Goal: Task Accomplishment & Management: Use online tool/utility

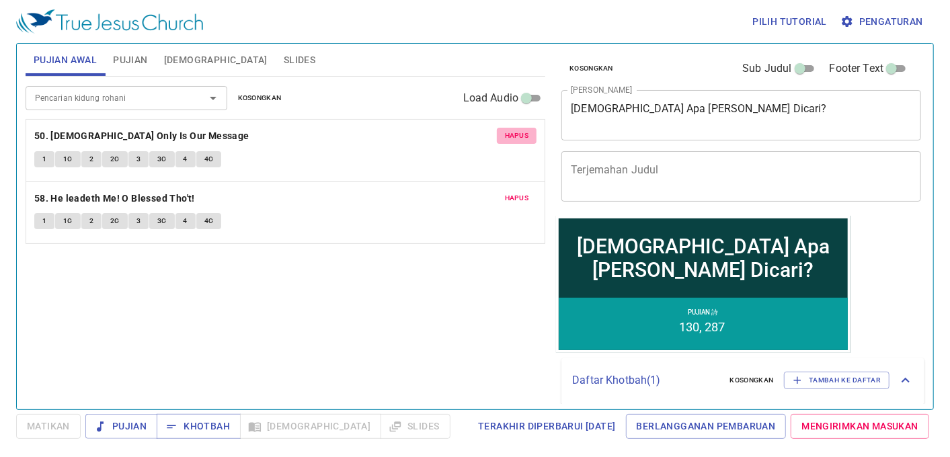
click at [519, 139] on span "Hapus" at bounding box center [517, 136] width 24 height 12
click at [519, 192] on span "Hapus" at bounding box center [517, 198] width 24 height 12
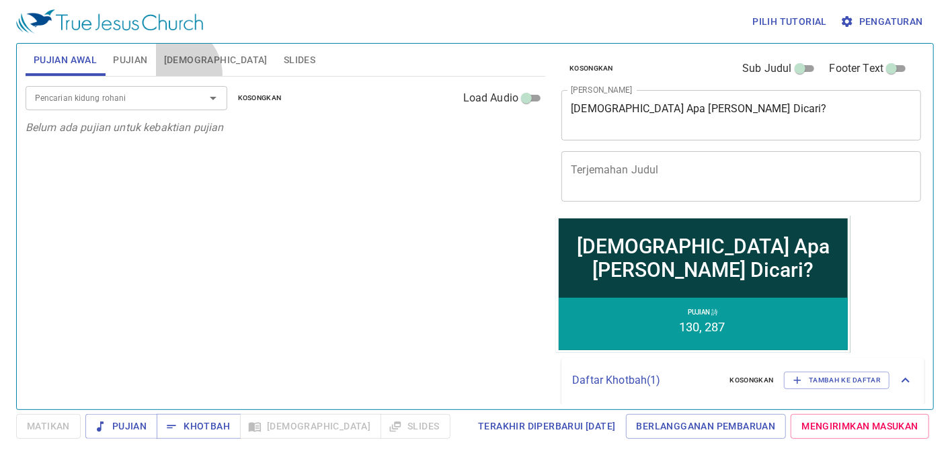
click at [171, 75] on button "[DEMOGRAPHIC_DATA]" at bounding box center [216, 60] width 120 height 32
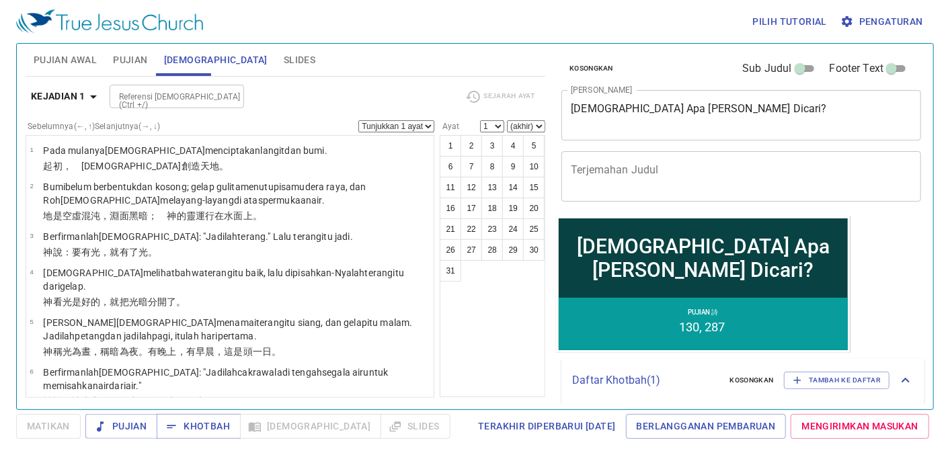
click at [173, 101] on input "Referensi [DEMOGRAPHIC_DATA] (Ctrl +/)" at bounding box center [166, 96] width 104 height 15
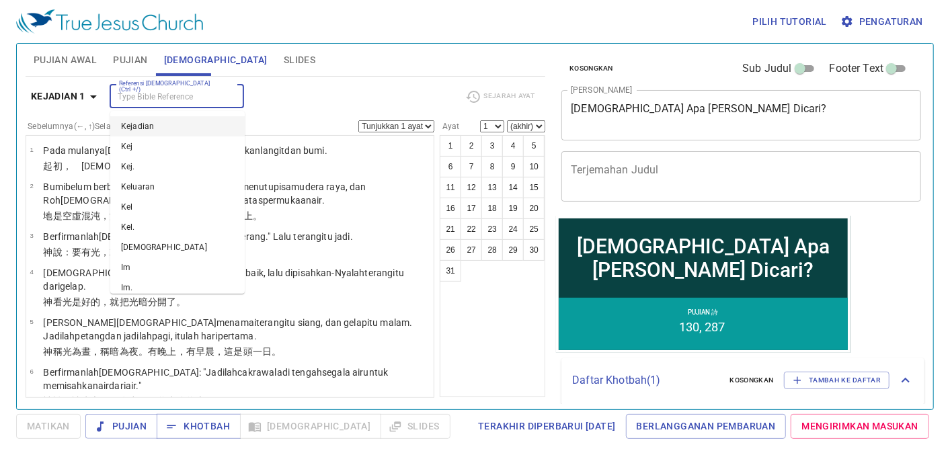
click at [58, 52] on span "Pujian Awal" at bounding box center [65, 60] width 63 height 17
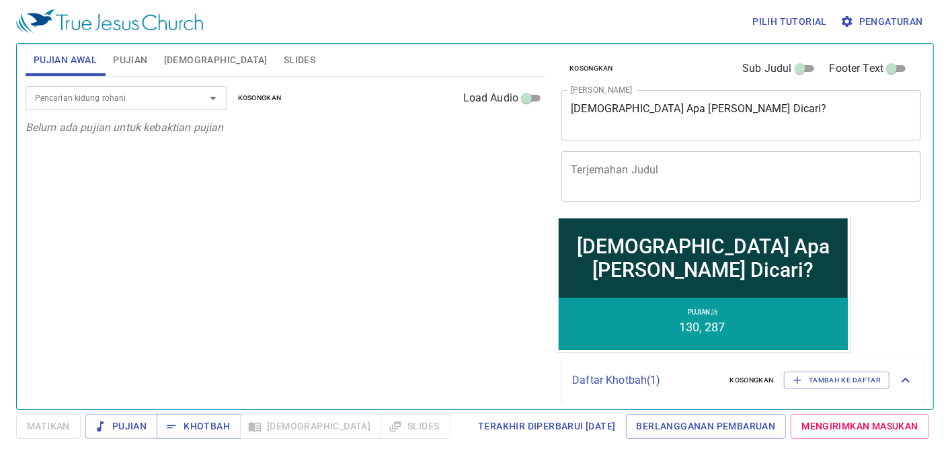
click at [67, 88] on div "Pencarian kidung rohani" at bounding box center [127, 98] width 202 height 24
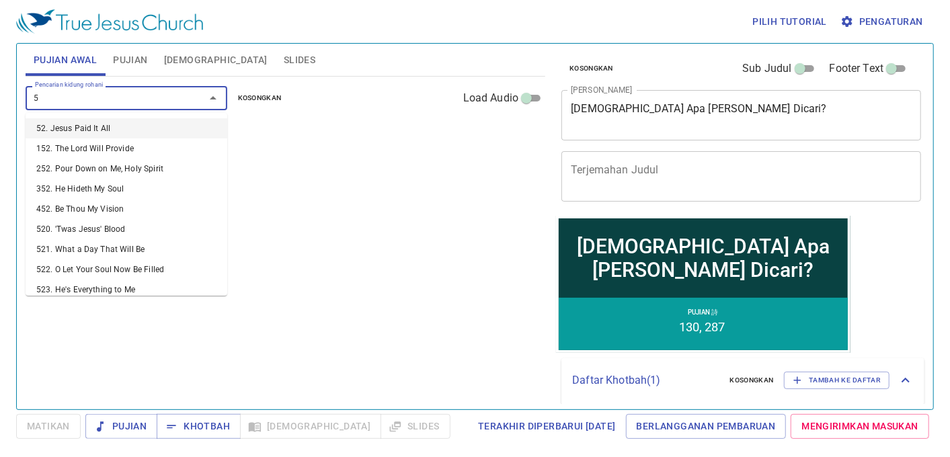
type input "52"
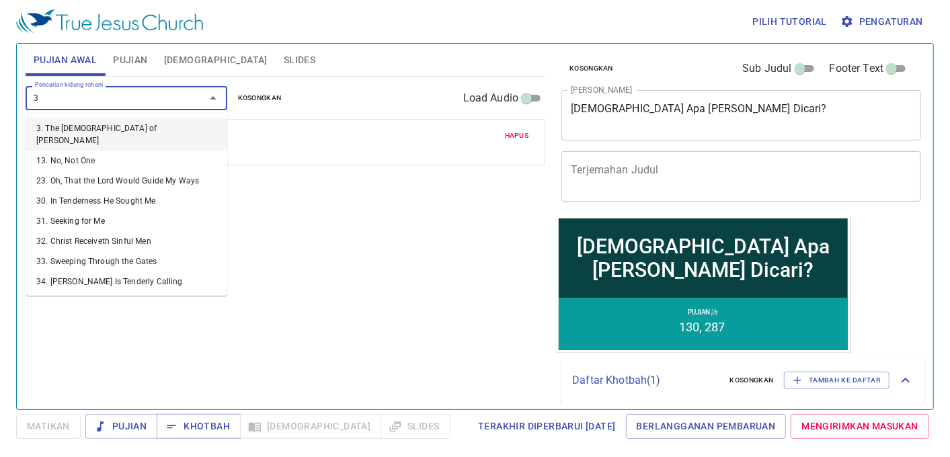
type input "34"
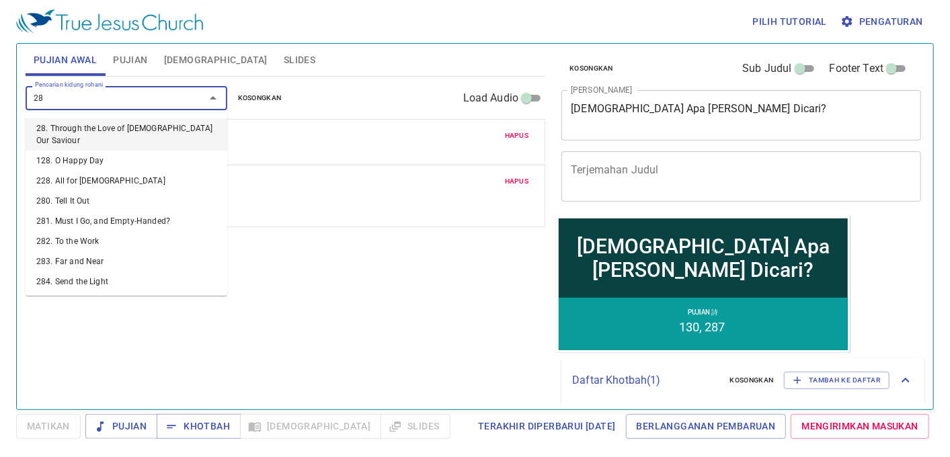
type input "286"
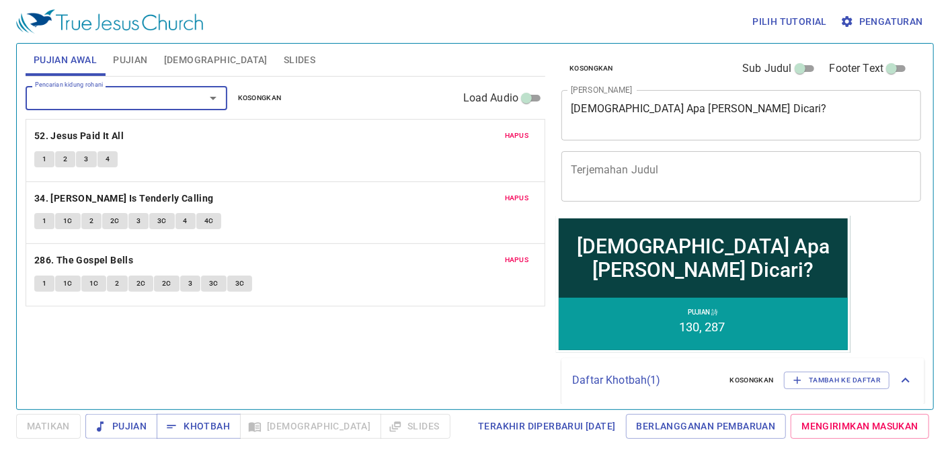
click at [42, 159] on span "1" at bounding box center [44, 159] width 4 height 12
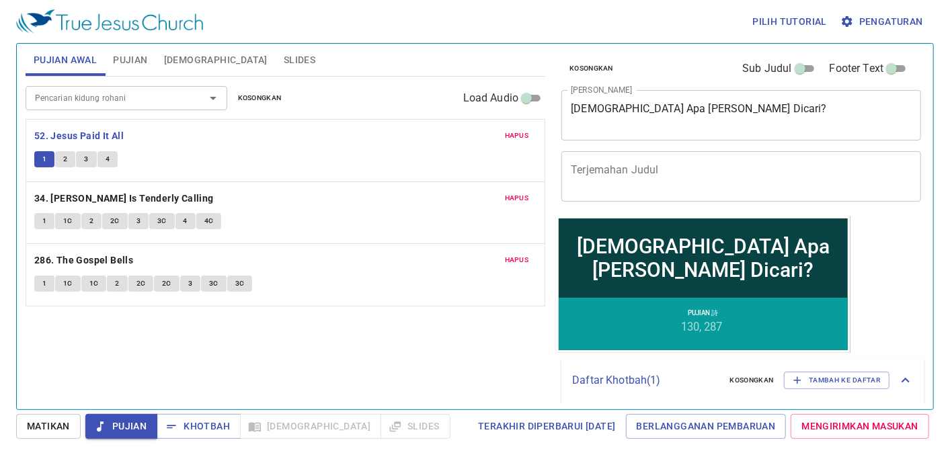
click at [30, 434] on span "Matikan" at bounding box center [48, 426] width 43 height 17
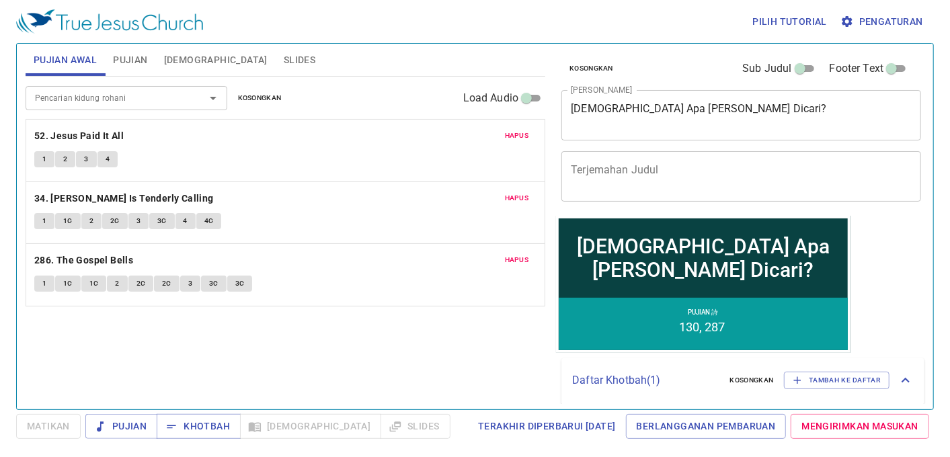
click at [44, 215] on span "1" at bounding box center [44, 221] width 4 height 12
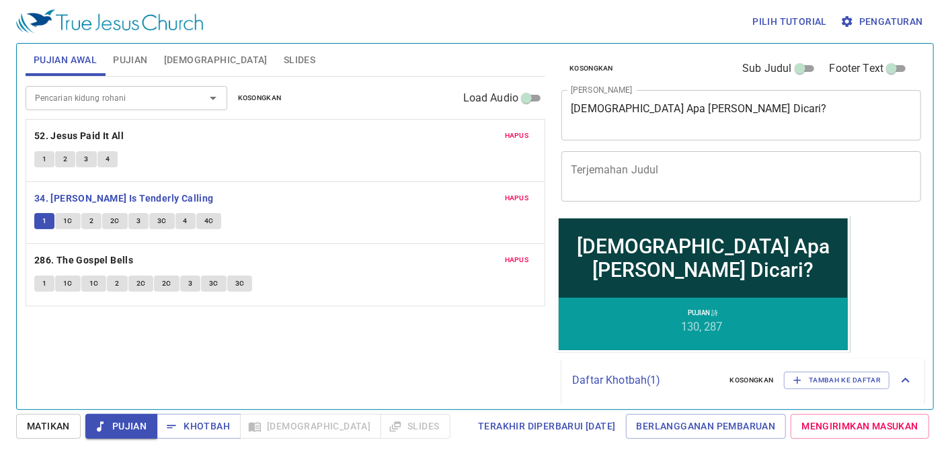
click at [36, 435] on button "Matikan" at bounding box center [48, 426] width 65 height 25
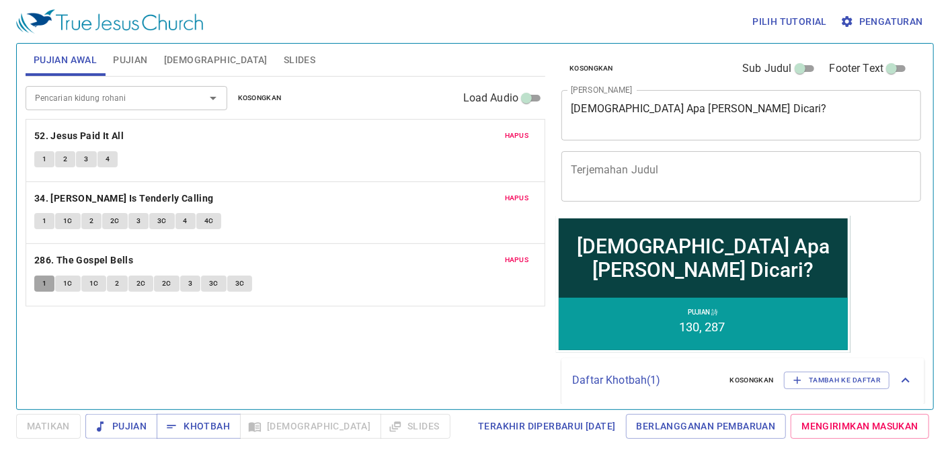
click at [43, 288] on span "1" at bounding box center [44, 284] width 4 height 12
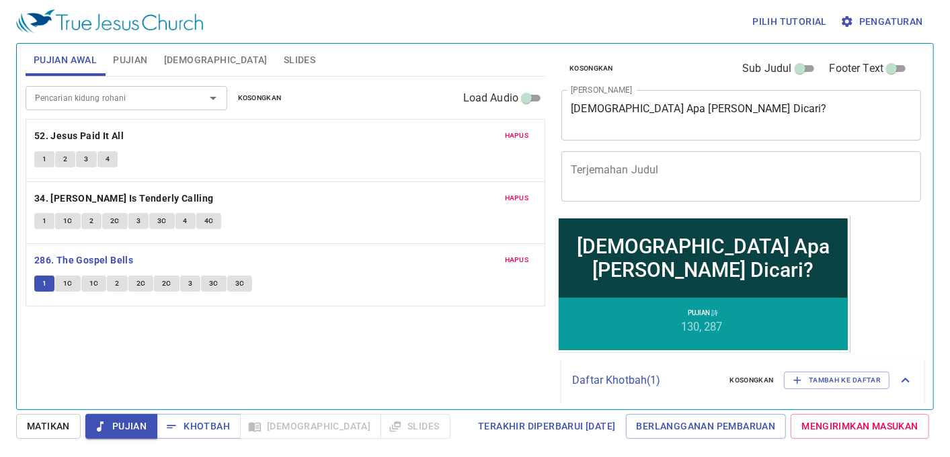
click at [43, 429] on span "Matikan" at bounding box center [48, 426] width 43 height 17
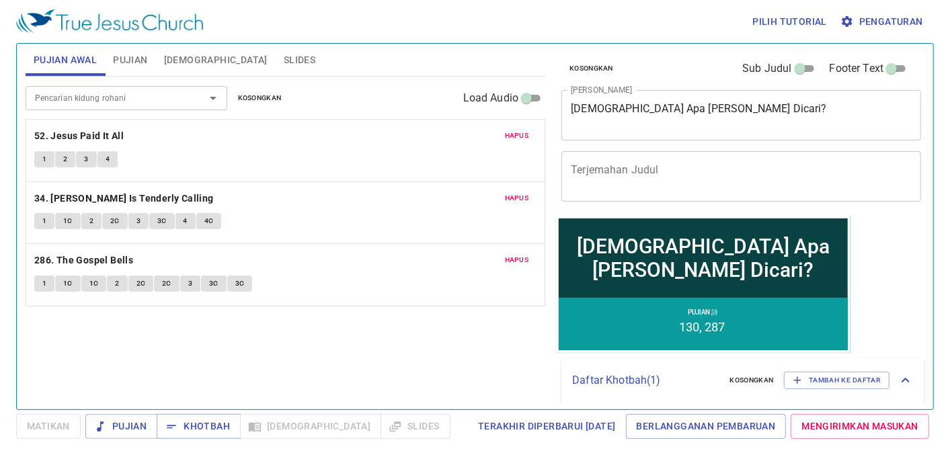
click at [147, 58] on span "Pujian" at bounding box center [130, 60] width 34 height 17
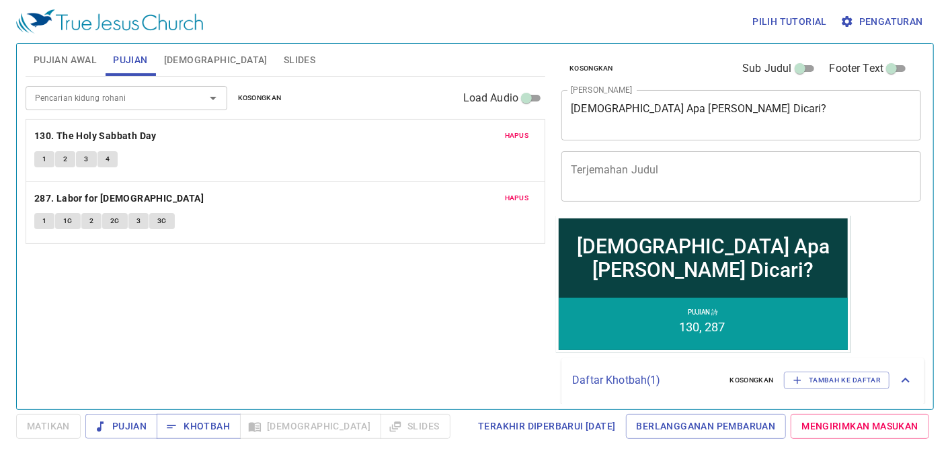
click at [513, 136] on span "Hapus" at bounding box center [517, 136] width 24 height 12
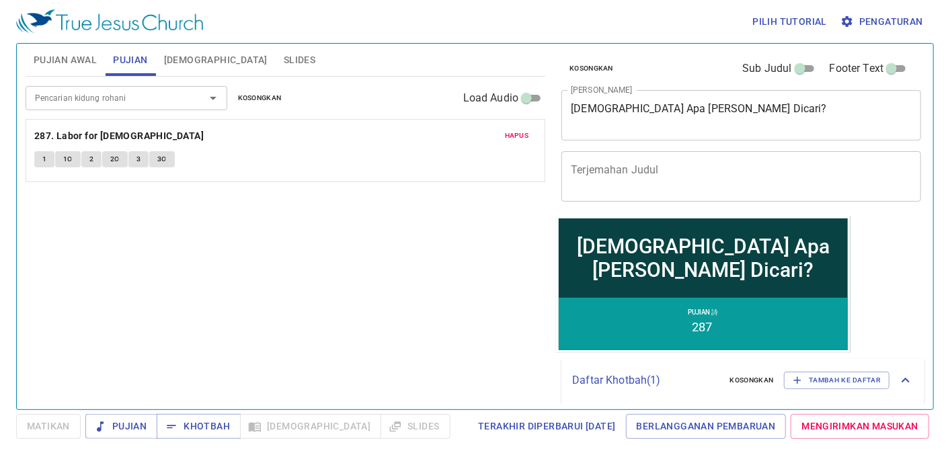
click at [513, 136] on span "Hapus" at bounding box center [517, 136] width 24 height 12
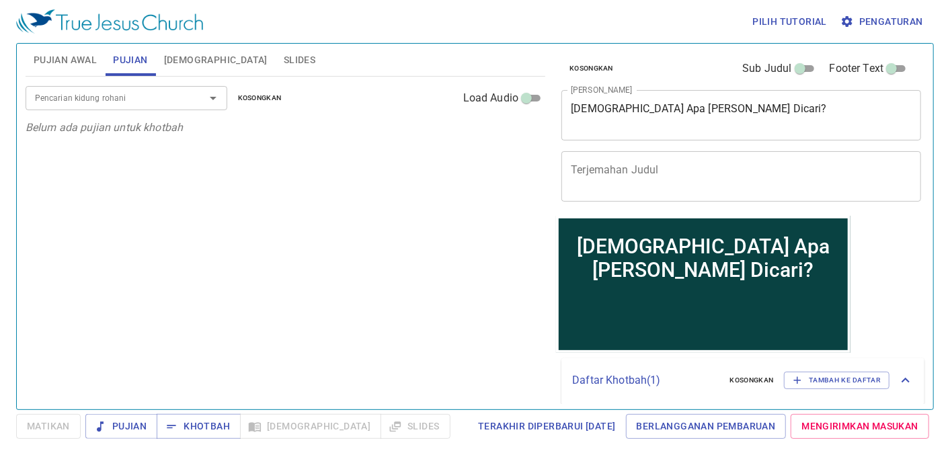
click at [181, 97] on input "Pencarian kidung rohani" at bounding box center [107, 97] width 154 height 15
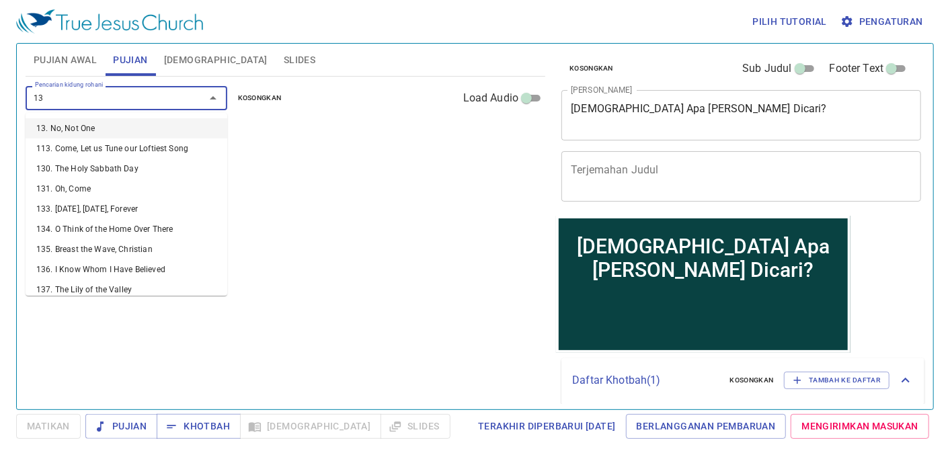
type input "131"
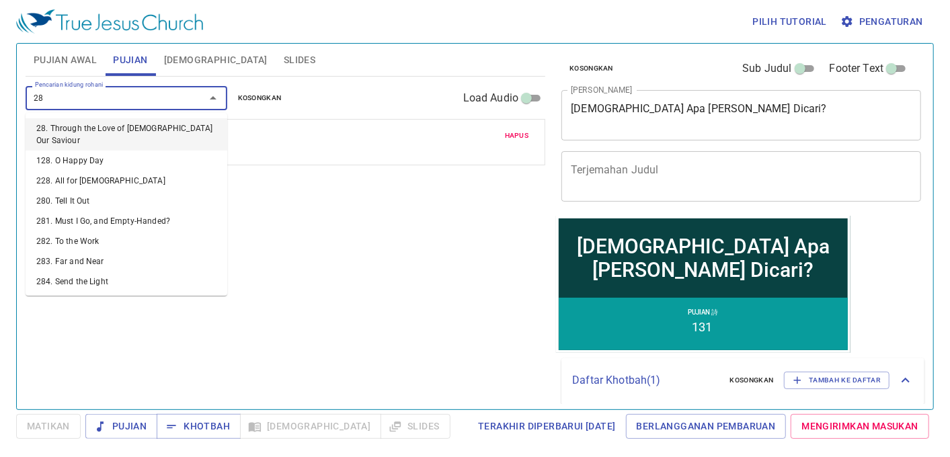
type input "283"
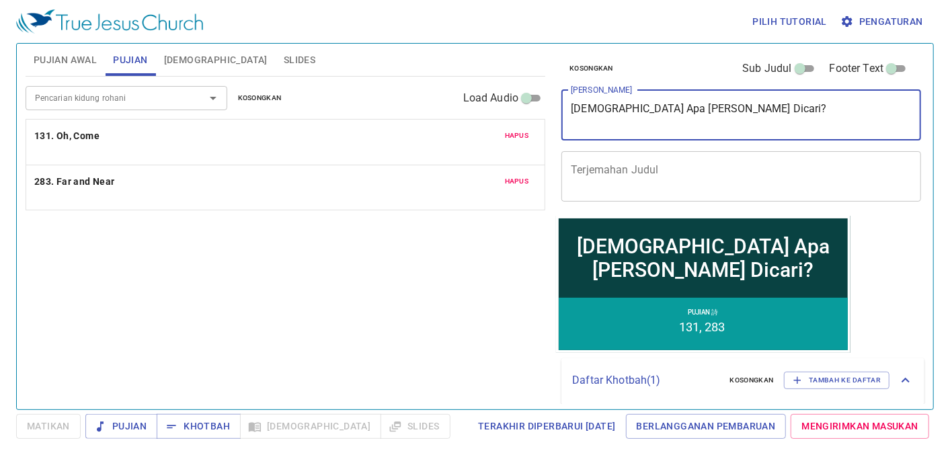
click at [720, 108] on textarea "Upah Apa yang Dicari?" at bounding box center [741, 115] width 341 height 26
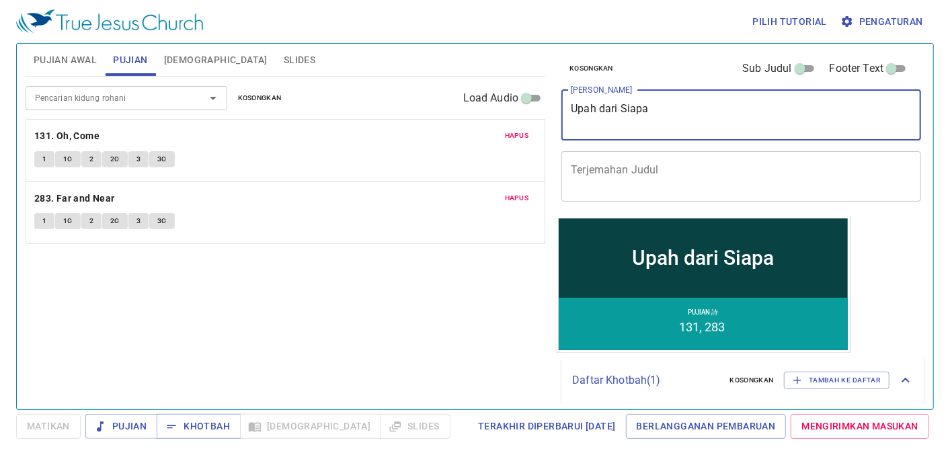
type textarea "Upah dari Siapa"
click at [284, 56] on span "Slides" at bounding box center [300, 60] width 32 height 17
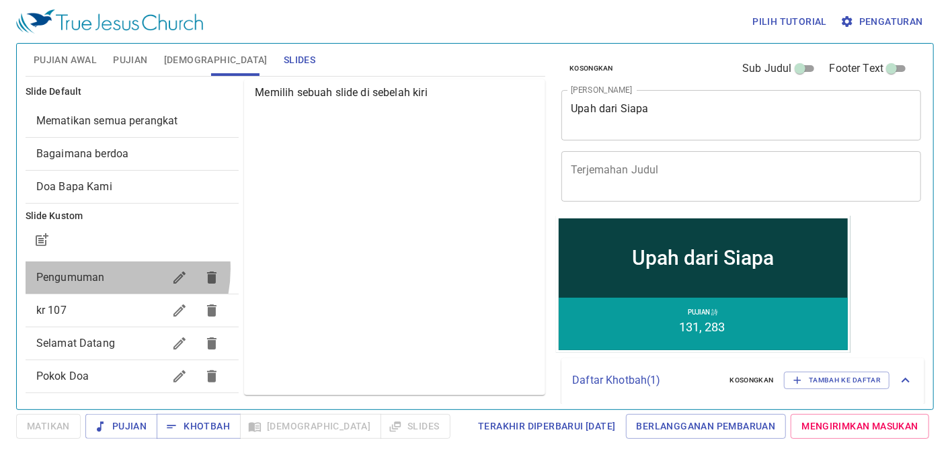
click at [89, 269] on span "Pengumuman" at bounding box center [100, 277] width 128 height 16
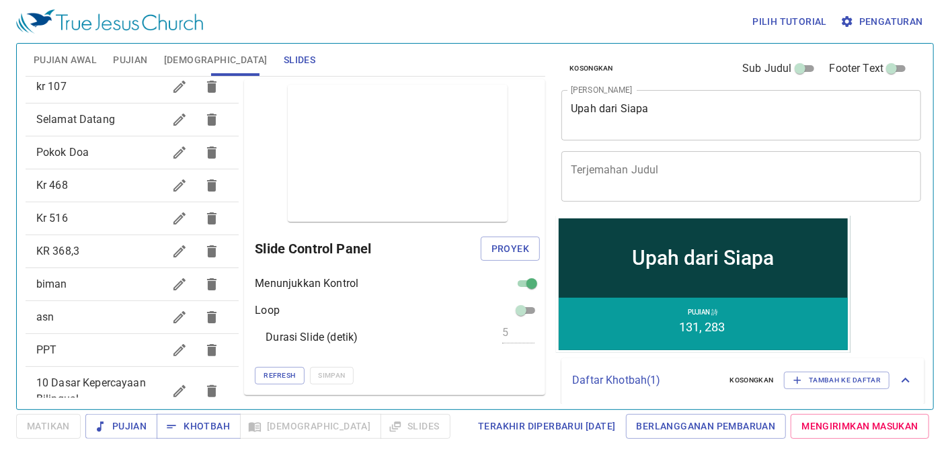
scroll to position [353, 0]
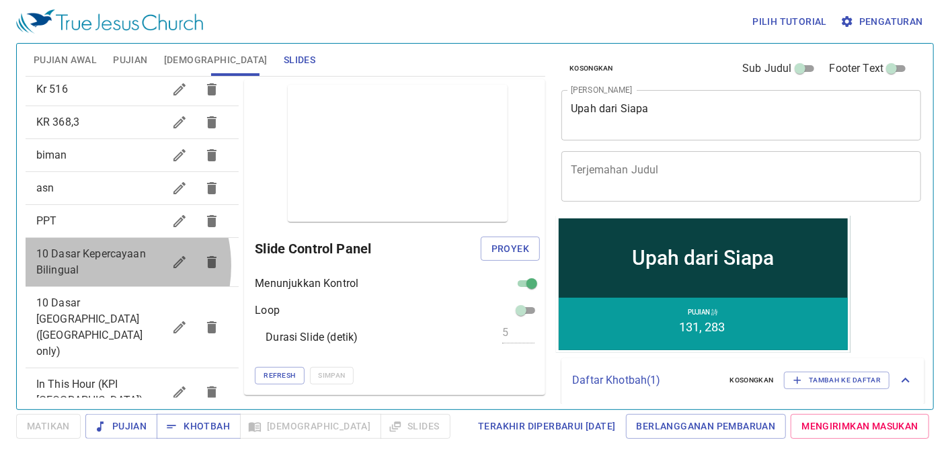
click at [91, 265] on span "10 Dasar Kepercayaan Bilingual" at bounding box center [100, 262] width 128 height 32
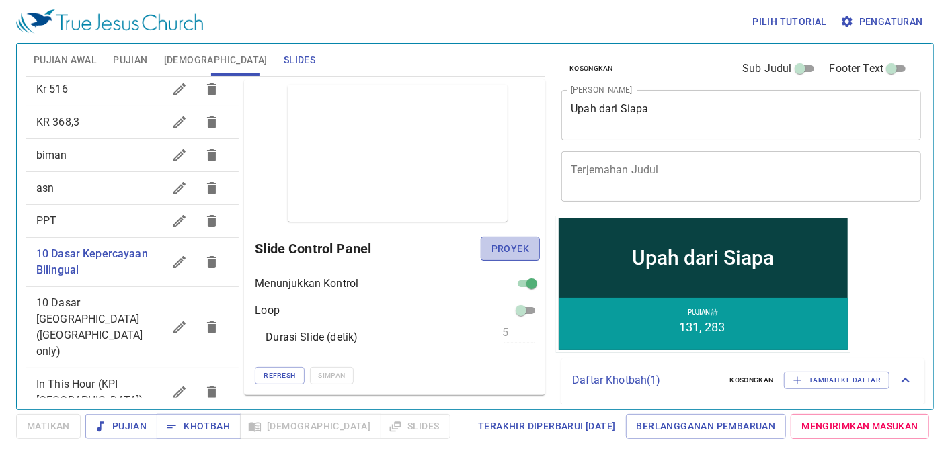
click at [496, 250] on span "Proyek" at bounding box center [510, 249] width 38 height 17
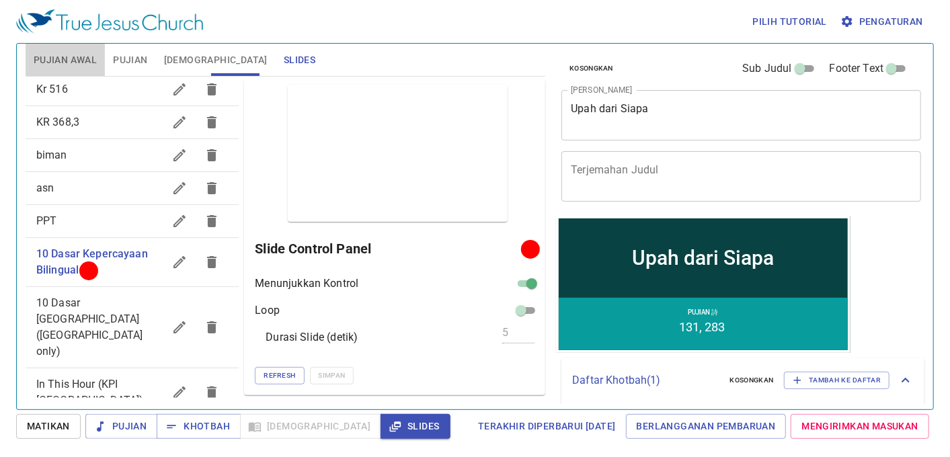
click at [83, 54] on span "Pujian Awal" at bounding box center [65, 60] width 63 height 17
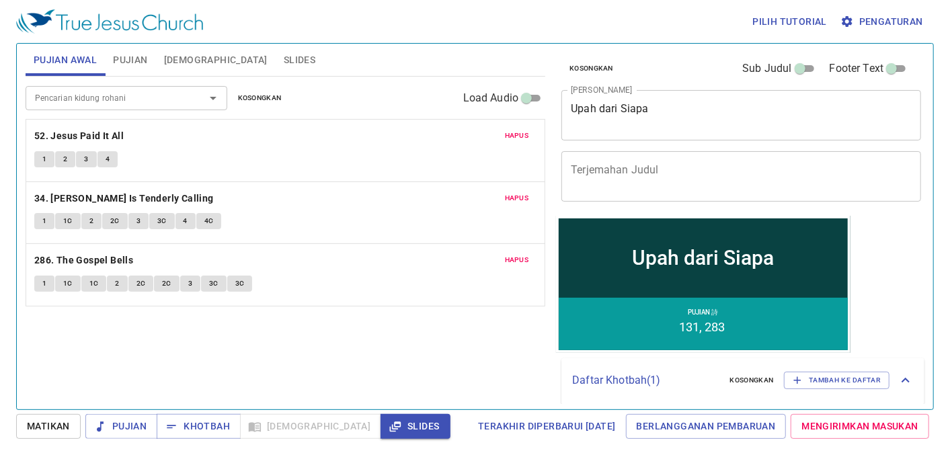
click at [284, 62] on span "Slides" at bounding box center [300, 60] width 32 height 17
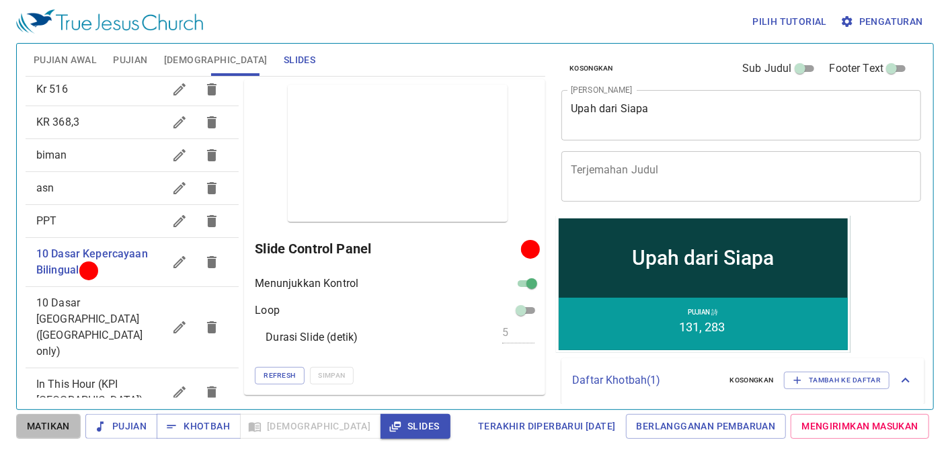
click at [51, 425] on span "Matikan" at bounding box center [48, 426] width 43 height 17
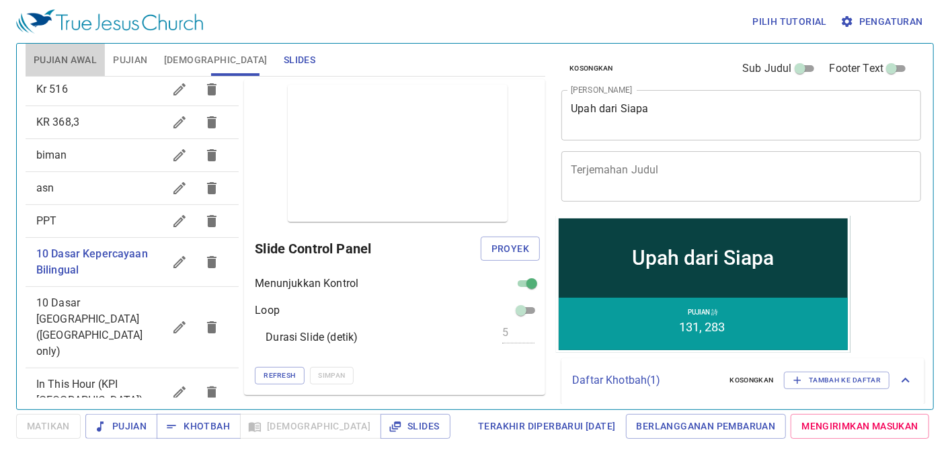
click at [65, 58] on span "Pujian Awal" at bounding box center [65, 60] width 63 height 17
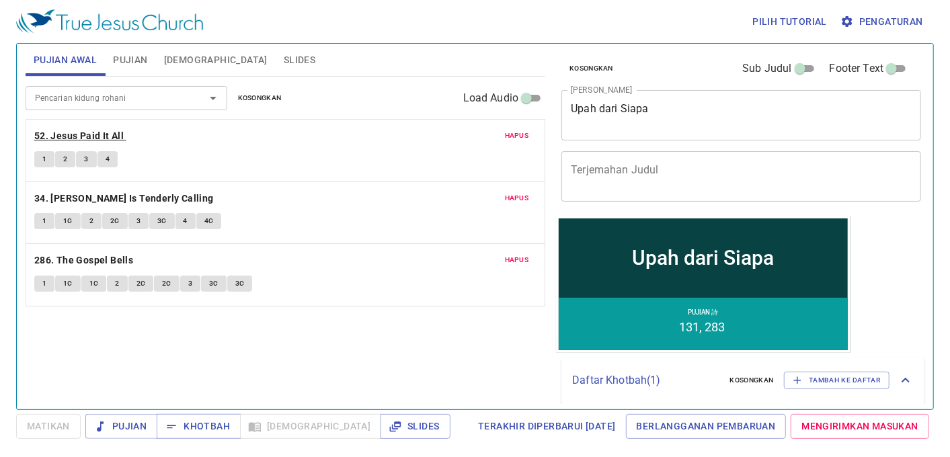
click at [126, 130] on span "52. Jesus Paid It All" at bounding box center [80, 136] width 92 height 17
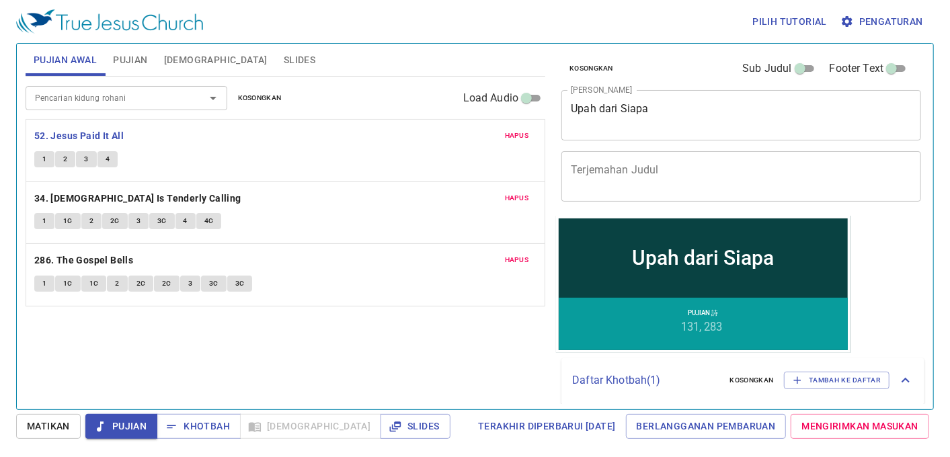
click at [284, 56] on span "Slides" at bounding box center [300, 60] width 32 height 17
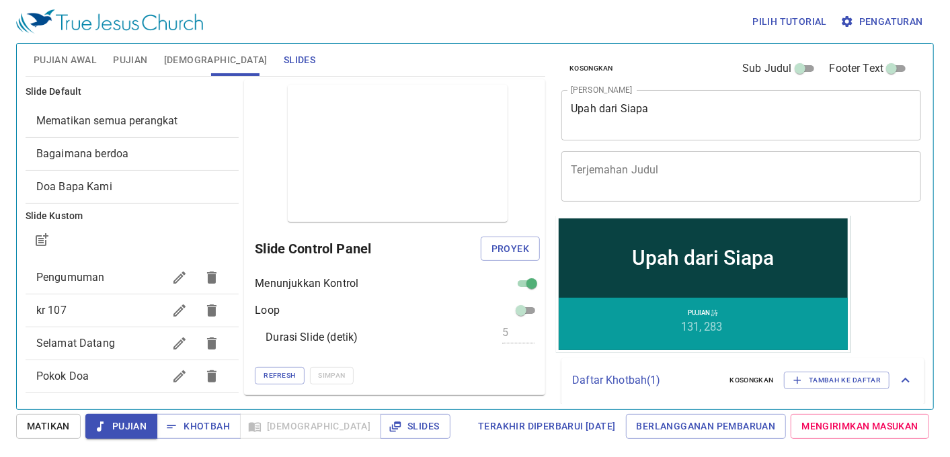
click at [511, 245] on span "Proyek" at bounding box center [510, 249] width 38 height 17
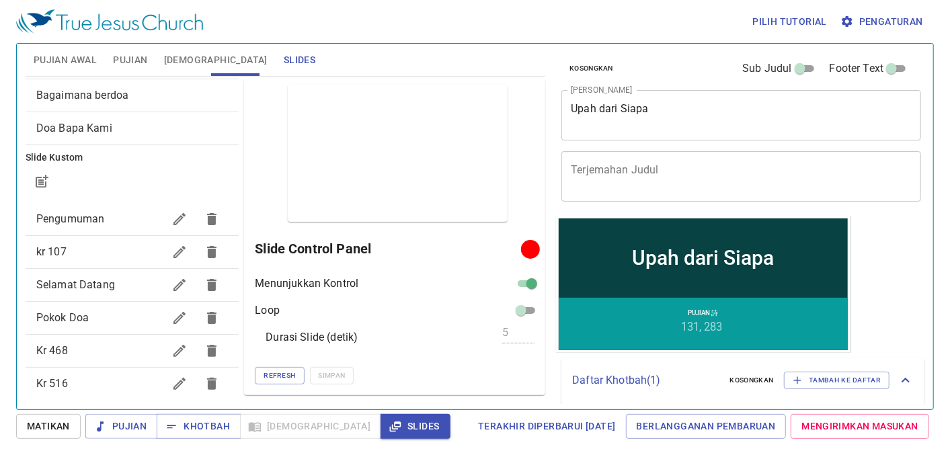
scroll to position [54, 0]
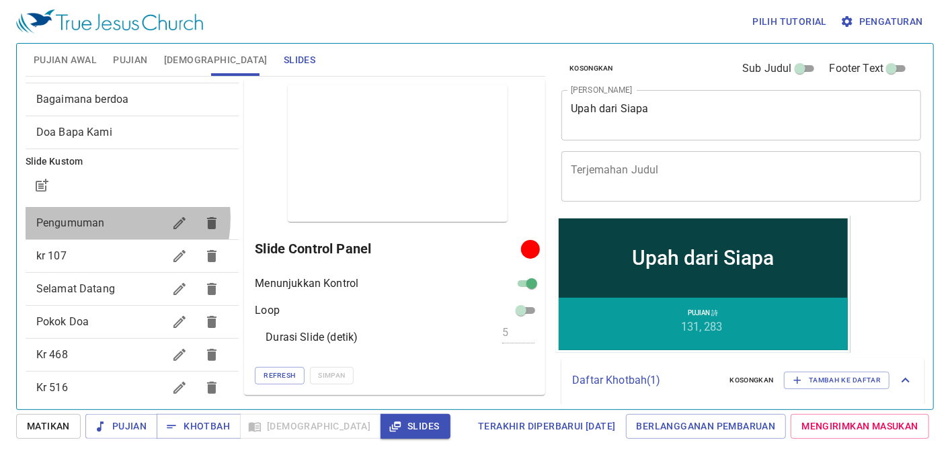
click at [103, 218] on span "Pengumuman" at bounding box center [70, 222] width 69 height 13
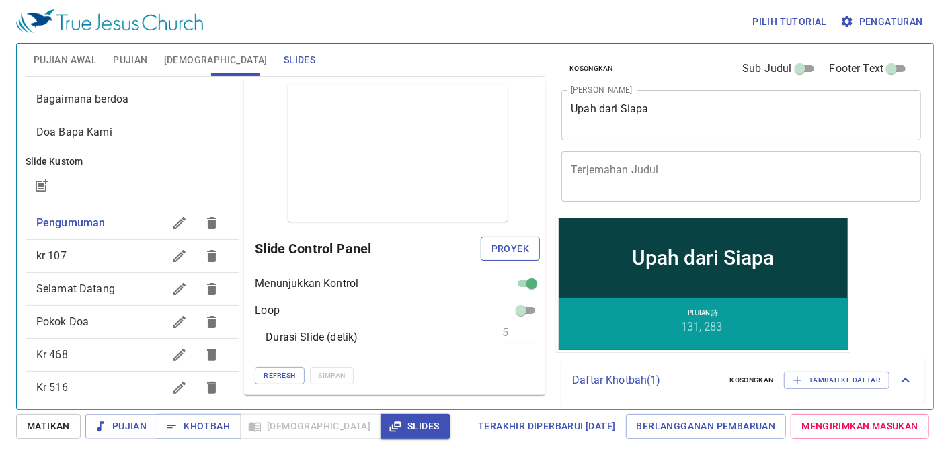
click at [501, 247] on span "Proyek" at bounding box center [510, 249] width 38 height 17
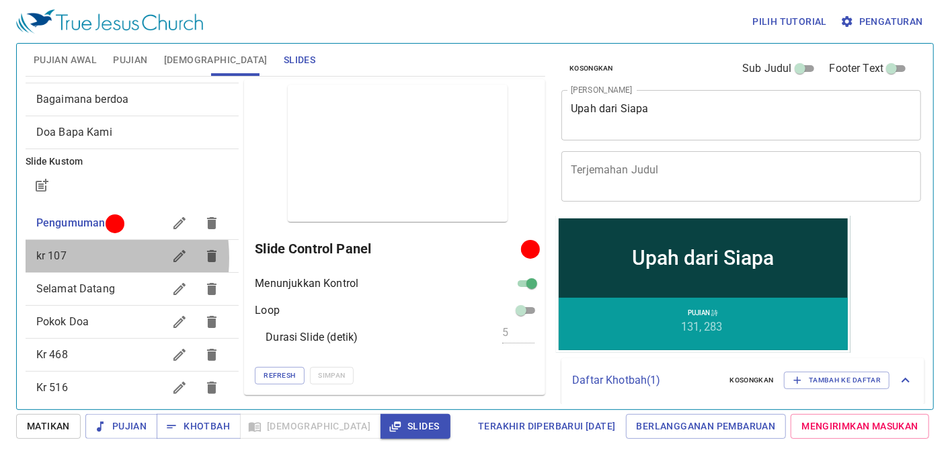
click at [63, 258] on span "kr 107" at bounding box center [51, 255] width 30 height 13
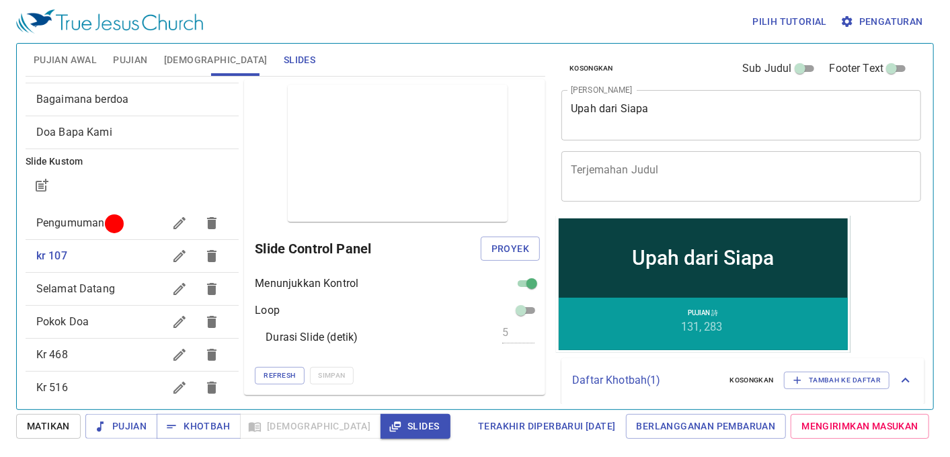
click at [77, 226] on span "Pengumuman" at bounding box center [70, 222] width 69 height 13
click at [77, 62] on span "Pujian Awal" at bounding box center [65, 60] width 63 height 17
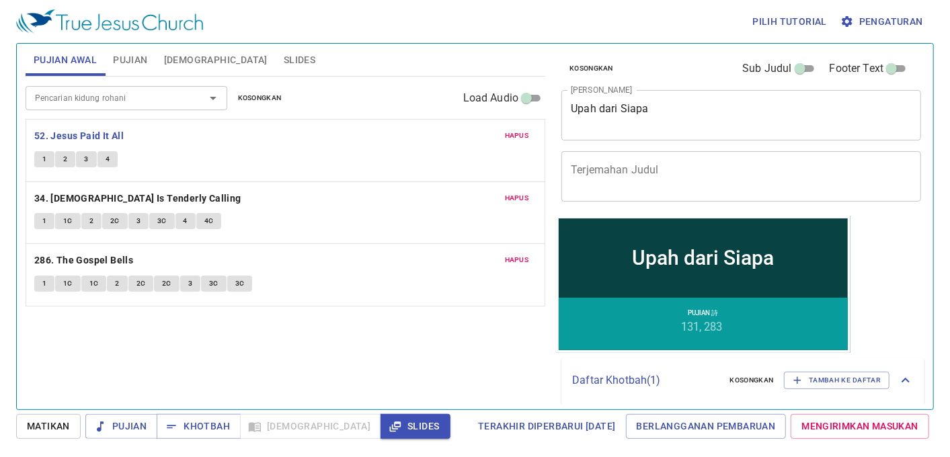
click at [284, 61] on span "Slides" at bounding box center [300, 60] width 32 height 17
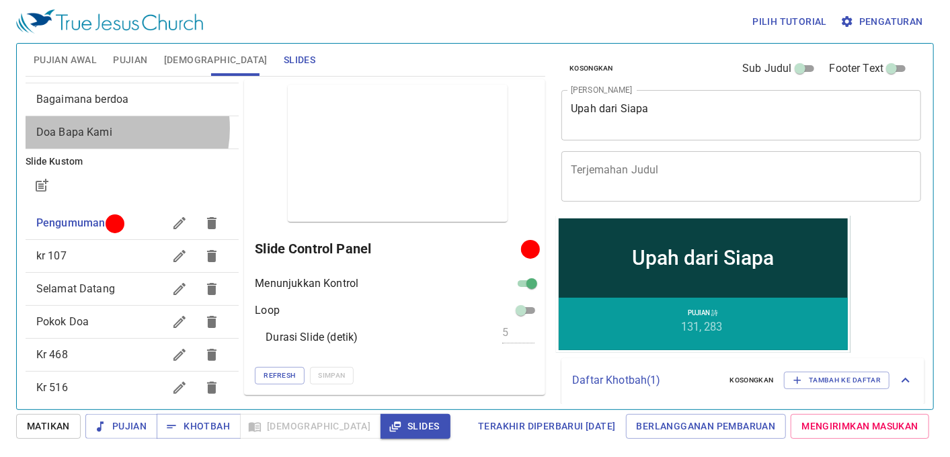
click at [108, 128] on span "Doa Bapa Kami" at bounding box center [74, 132] width 76 height 13
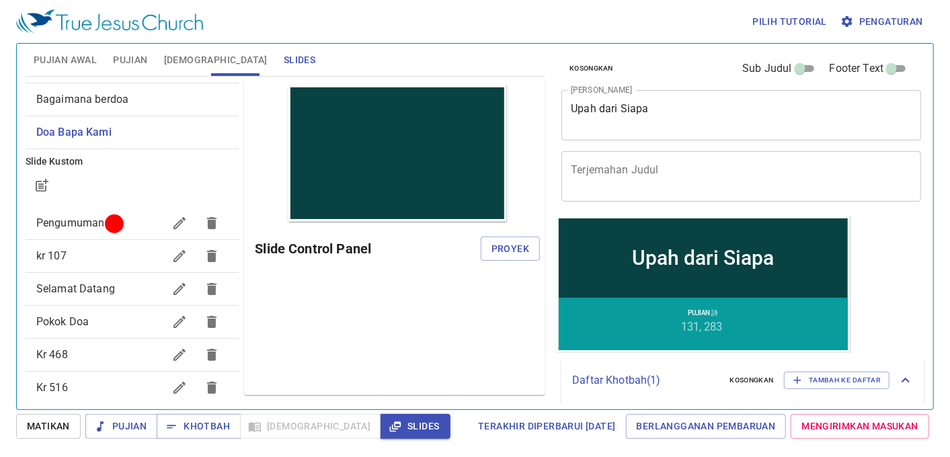
scroll to position [0, 0]
click at [57, 97] on span "Bagaimana berdoa" at bounding box center [82, 99] width 92 height 13
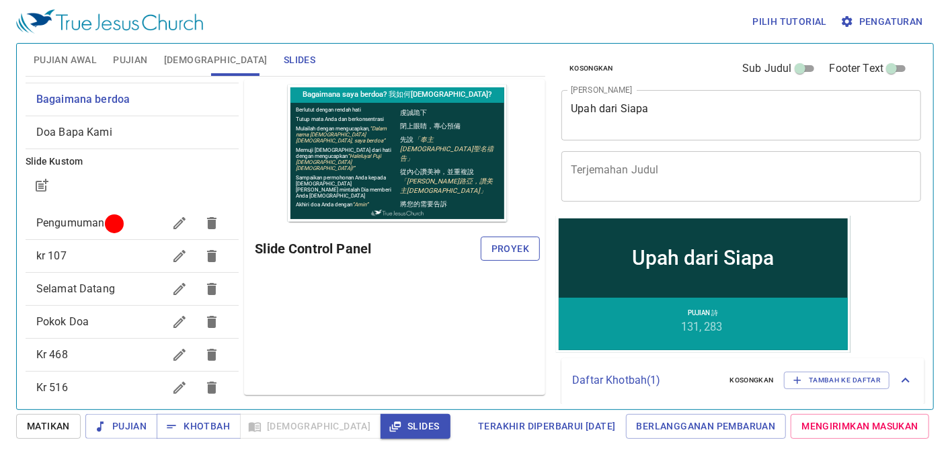
click at [522, 246] on span "Proyek" at bounding box center [510, 249] width 38 height 17
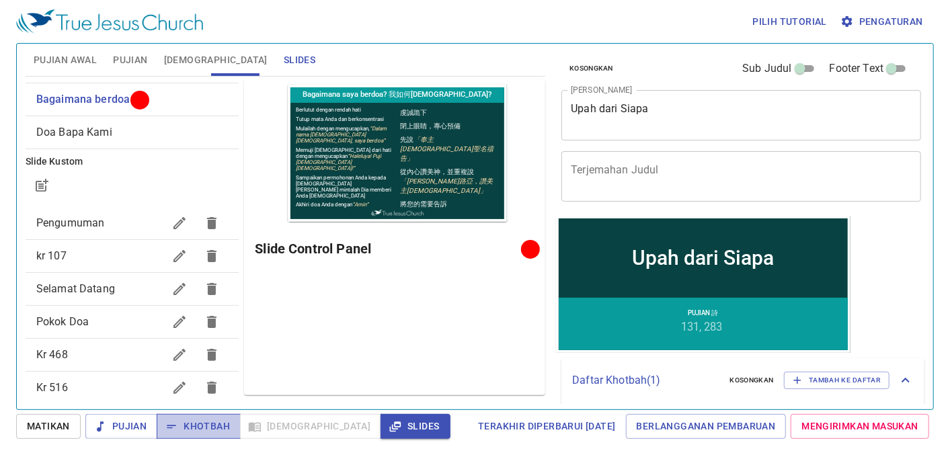
click at [212, 426] on span "Khotbah" at bounding box center [198, 426] width 63 height 17
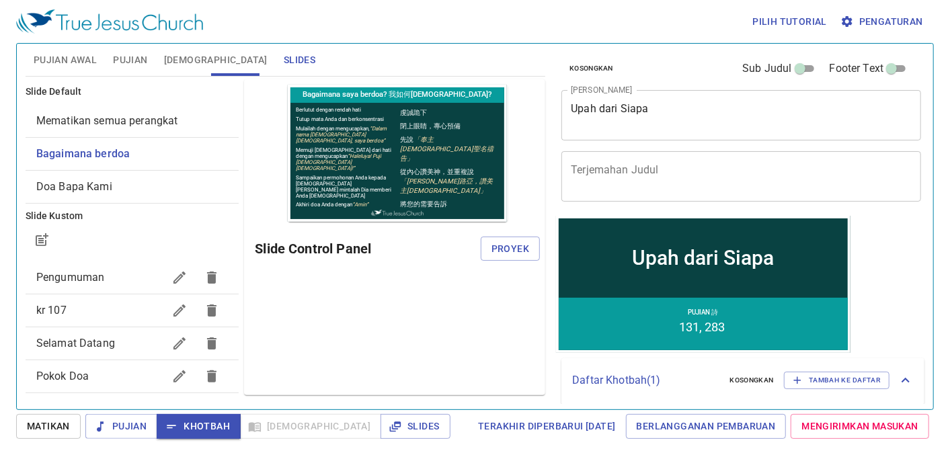
click at [74, 278] on span "Pengumuman" at bounding box center [70, 277] width 69 height 13
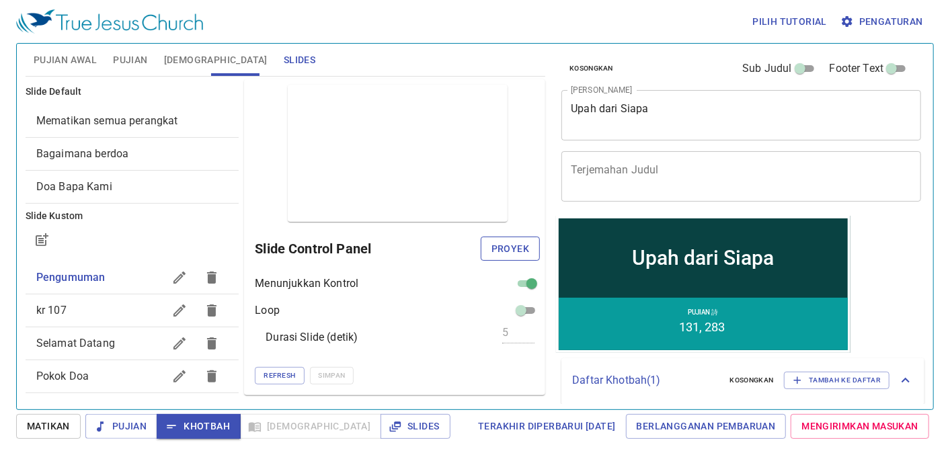
click at [504, 247] on span "Proyek" at bounding box center [510, 249] width 38 height 17
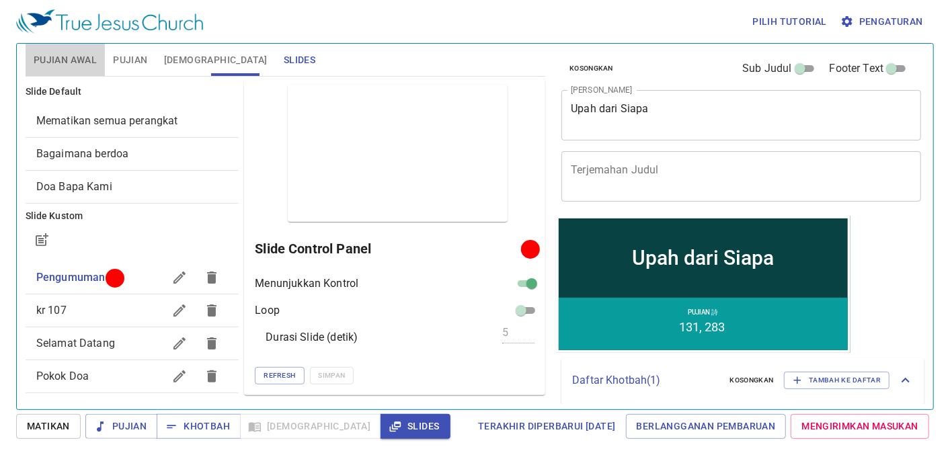
click at [66, 57] on span "Pujian Awal" at bounding box center [65, 60] width 63 height 17
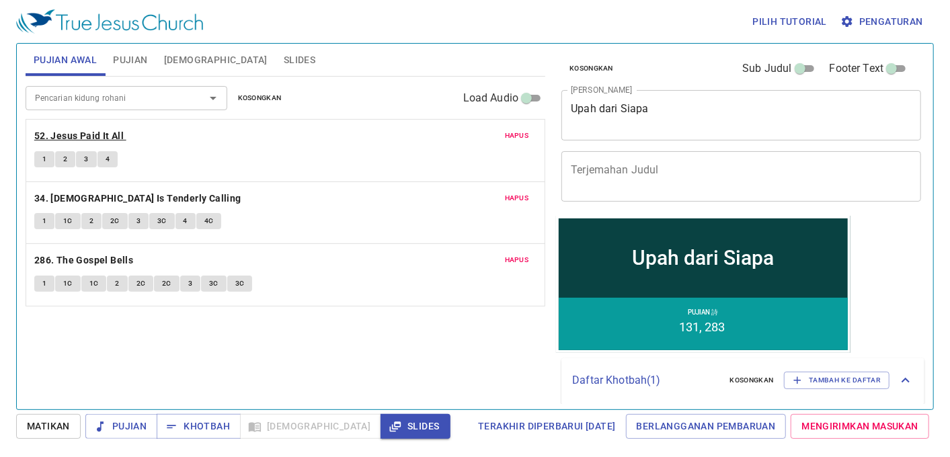
click at [92, 133] on b "52. Jesus Paid It All" at bounding box center [78, 136] width 89 height 17
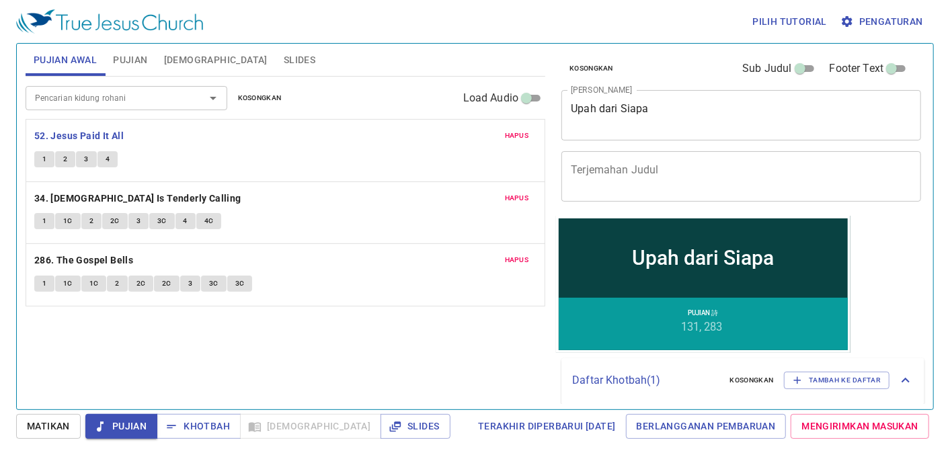
click at [284, 56] on span "Slides" at bounding box center [300, 60] width 32 height 17
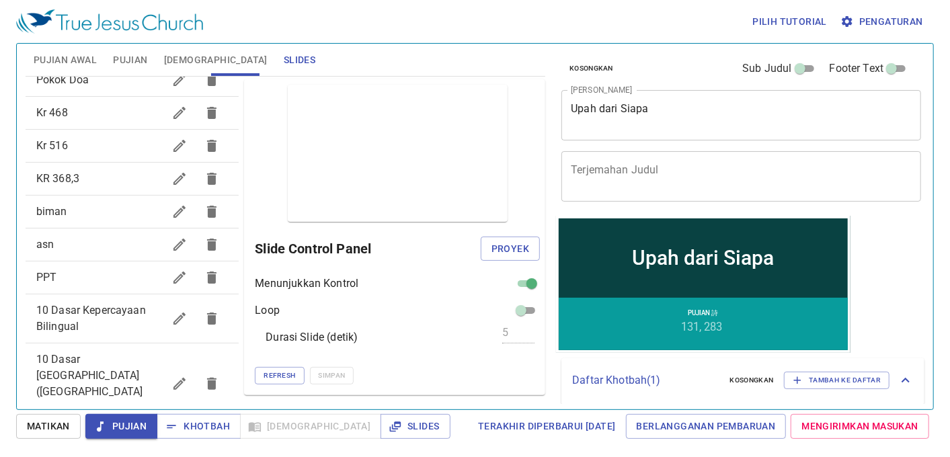
scroll to position [353, 0]
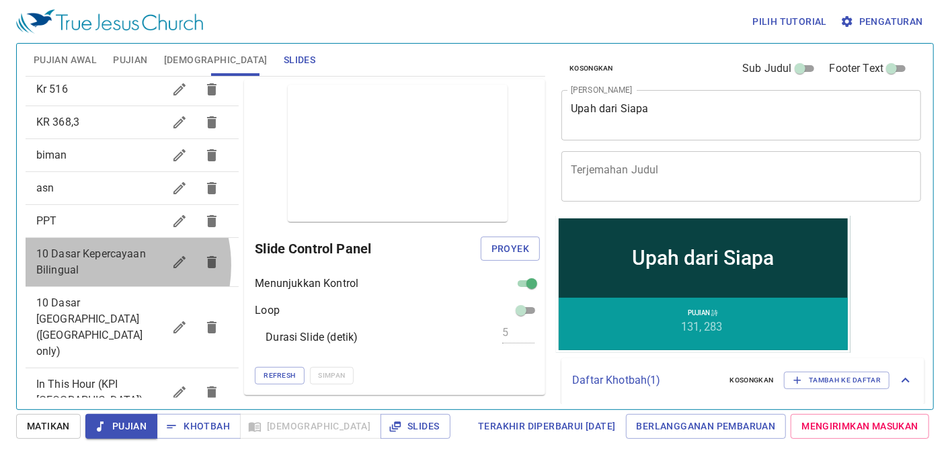
click at [92, 265] on span "10 Dasar Kepercayaan Bilingual" at bounding box center [100, 262] width 128 height 32
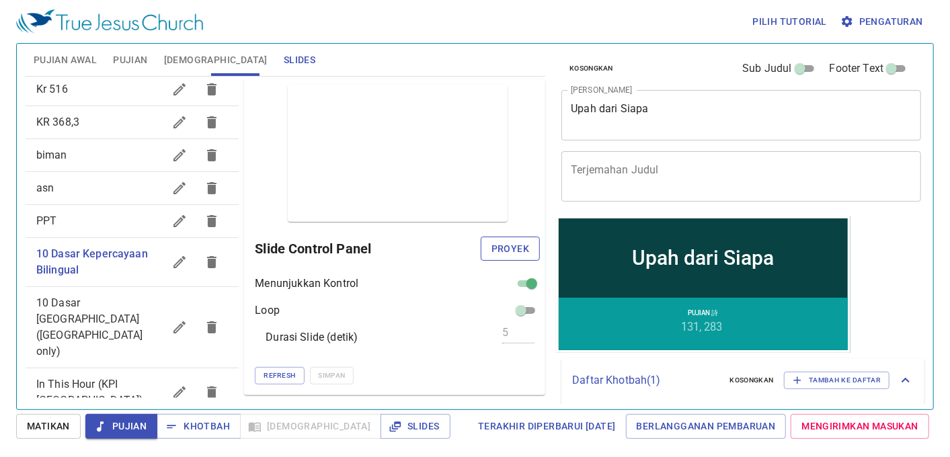
click at [509, 249] on span "Proyek" at bounding box center [510, 249] width 38 height 17
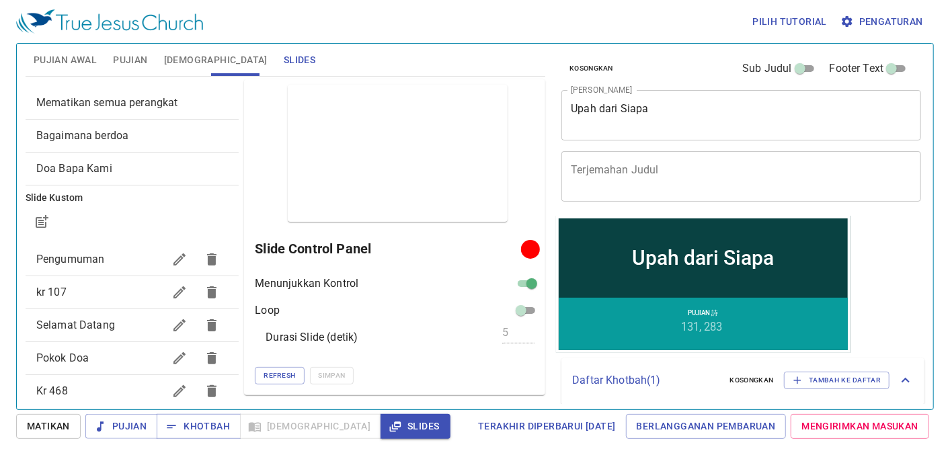
scroll to position [0, 0]
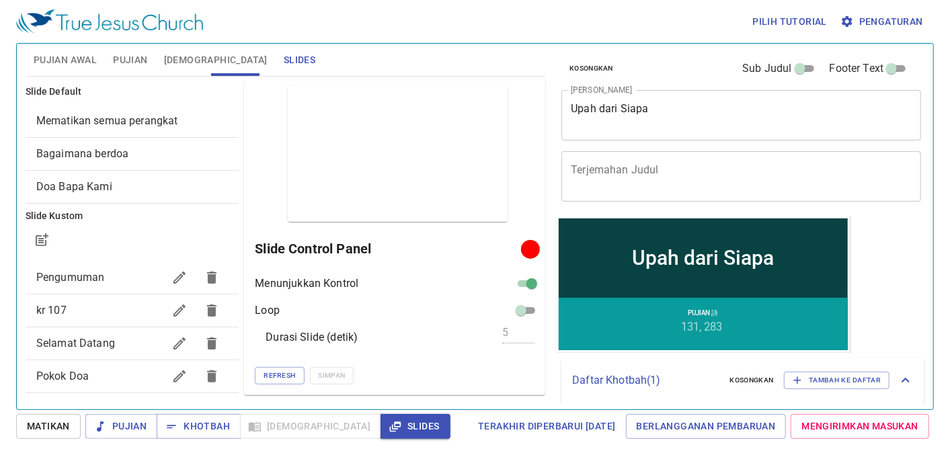
click at [118, 121] on span "Mematikan semua perangkat" at bounding box center [107, 120] width 142 height 13
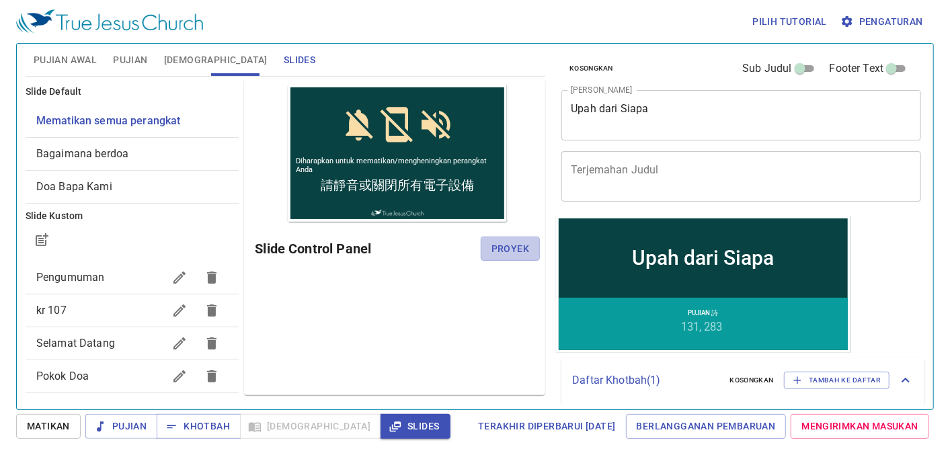
click at [511, 253] on span "Proyek" at bounding box center [510, 249] width 38 height 17
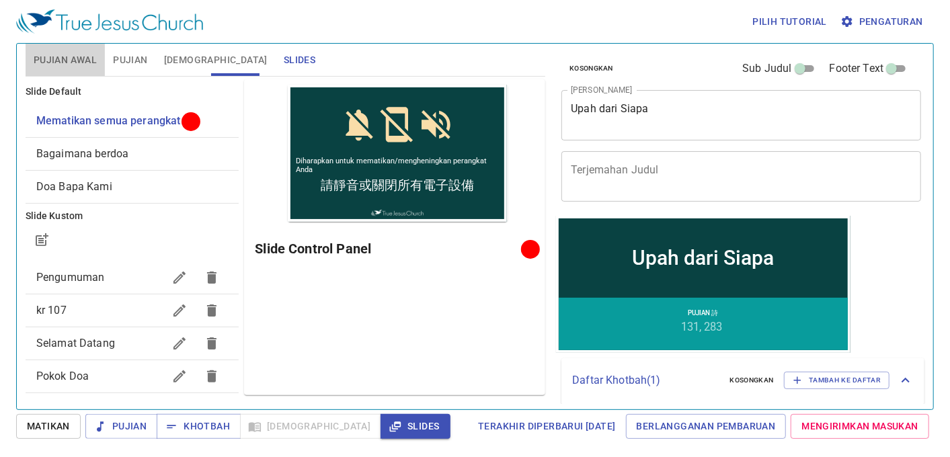
click at [46, 60] on span "Pujian Awal" at bounding box center [65, 60] width 63 height 17
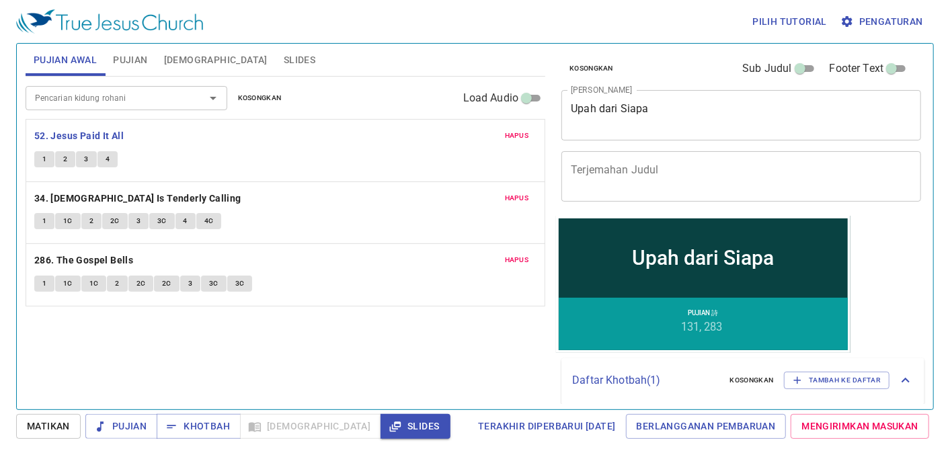
click at [284, 57] on span "Slides" at bounding box center [300, 60] width 32 height 17
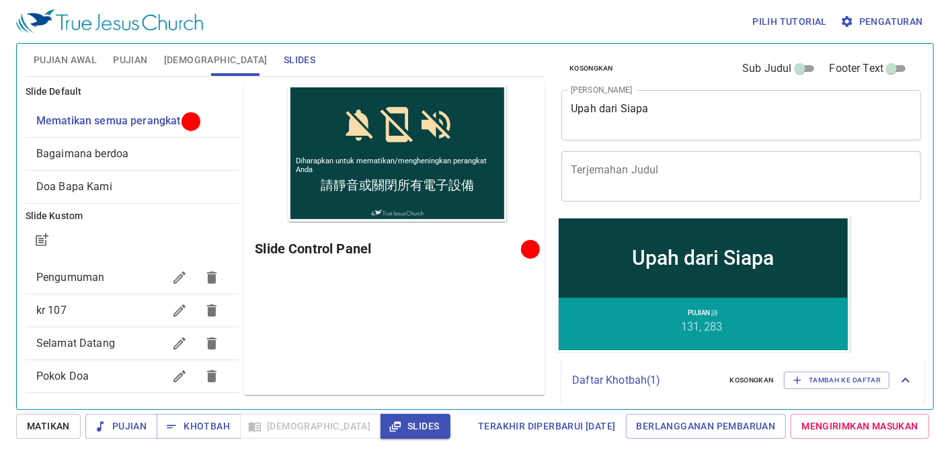
click at [133, 148] on span "Bagaimana berdoa" at bounding box center [132, 154] width 192 height 16
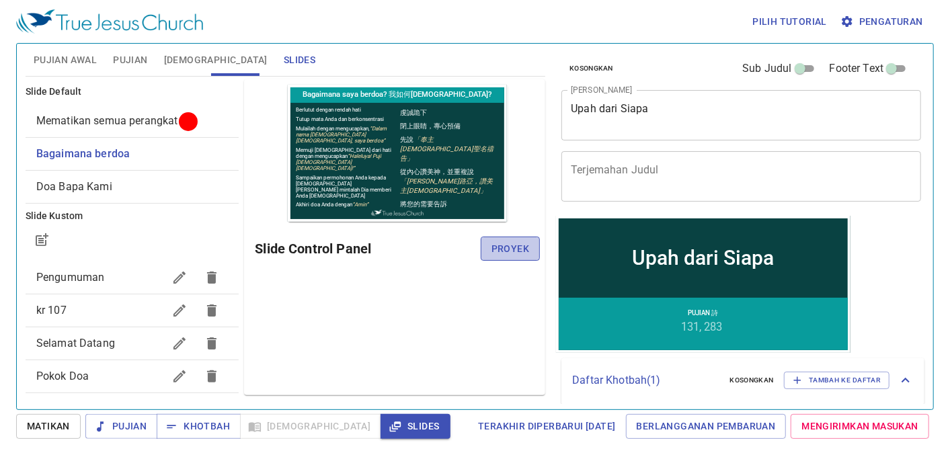
click at [509, 251] on span "Proyek" at bounding box center [510, 249] width 38 height 17
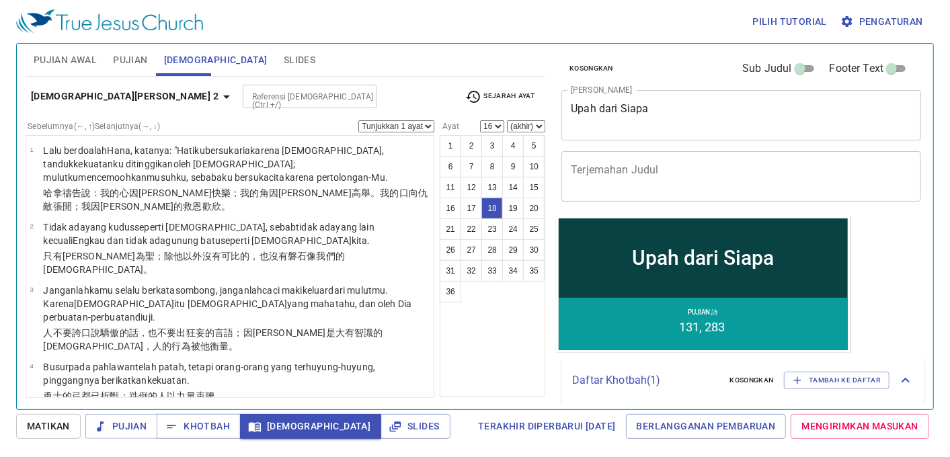
select select "18"
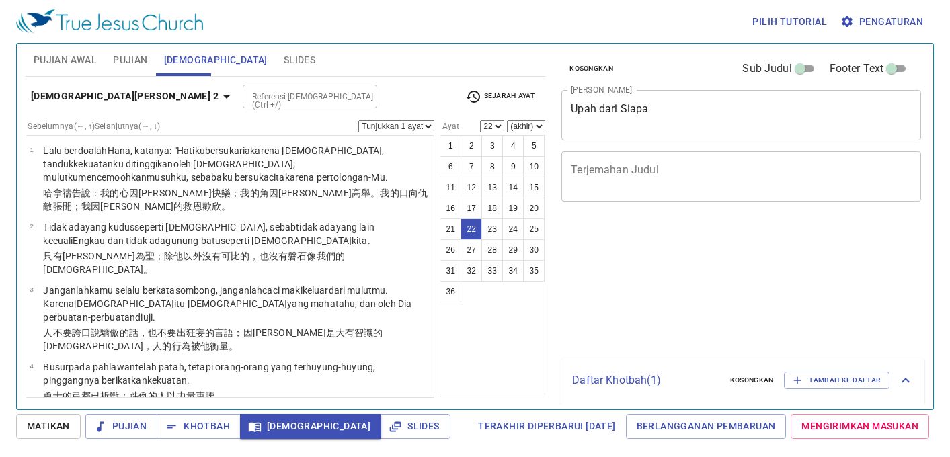
select select "22"
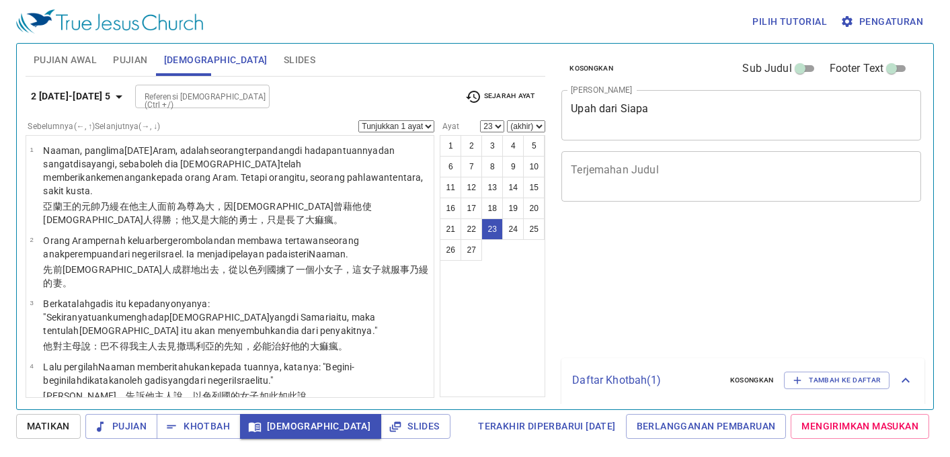
select select "23"
select select "27"
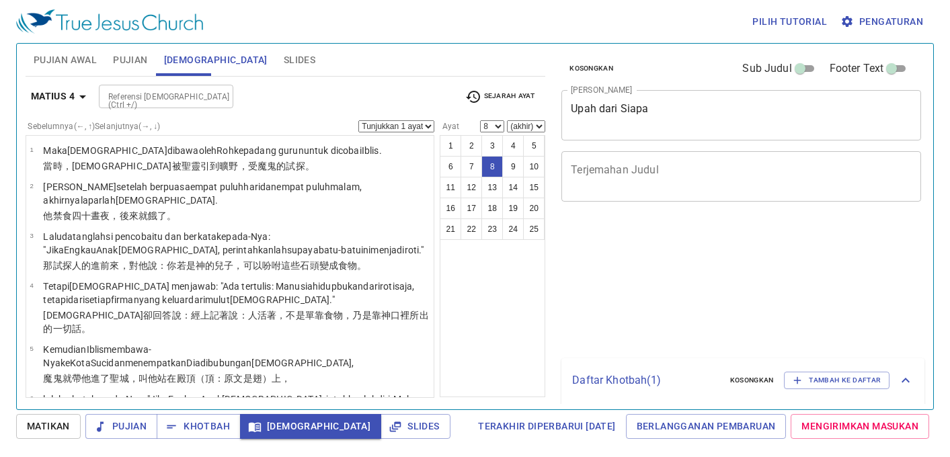
select select "8"
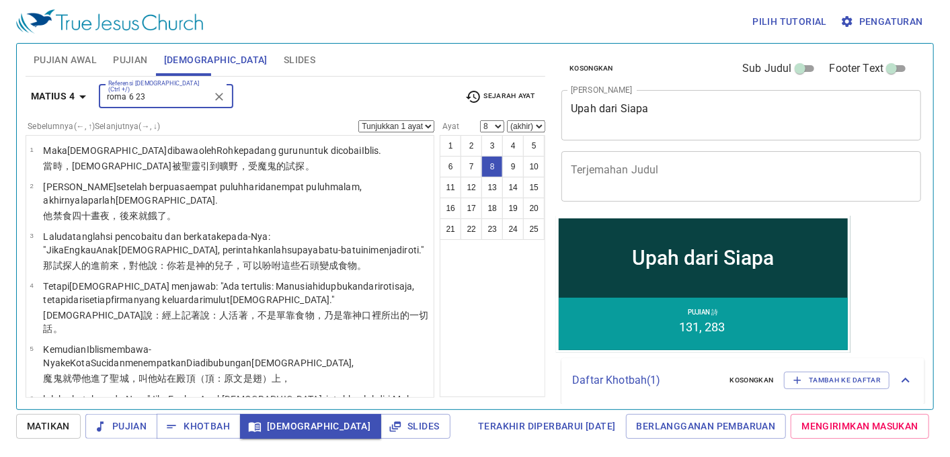
click at [192, 101] on input "roma 6 23" at bounding box center [155, 96] width 104 height 15
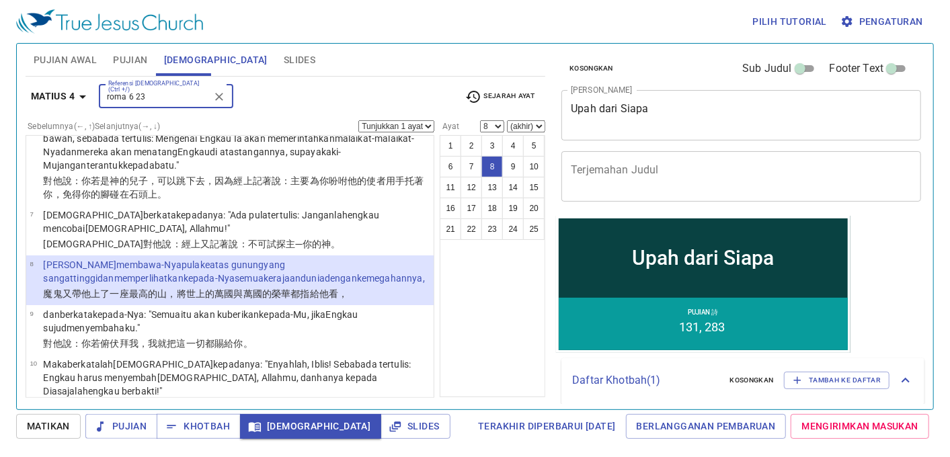
drag, startPoint x: 130, startPoint y: 105, endPoint x: 116, endPoint y: 97, distance: 16.3
click at [116, 97] on div "roma 6 23 Referensi Alkitab (Ctrl +/)" at bounding box center [166, 97] width 134 height 24
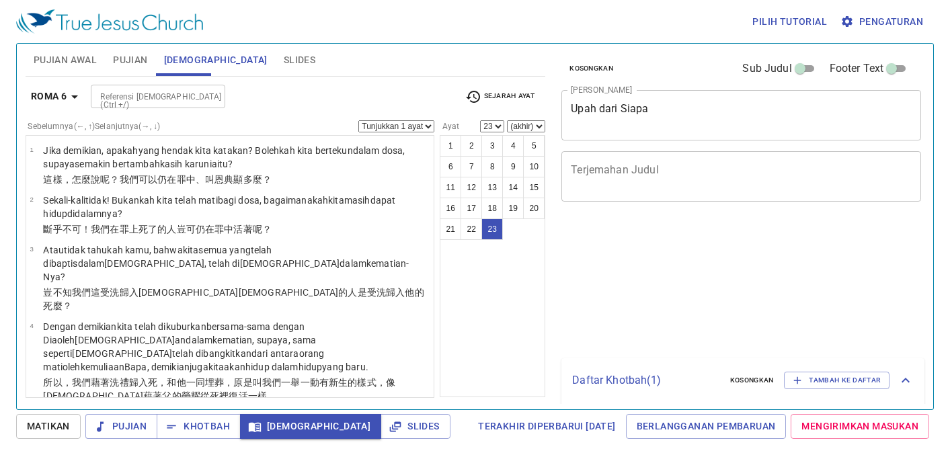
select select "23"
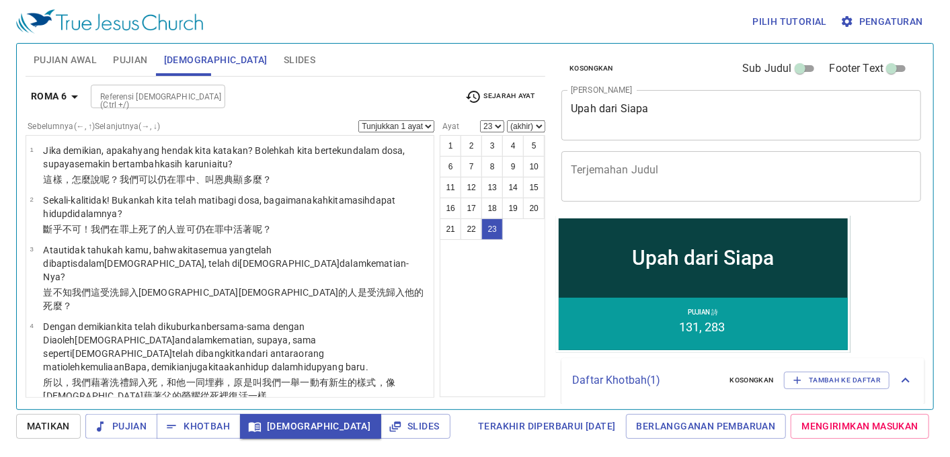
scroll to position [1026, 0]
